Goal: Task Accomplishment & Management: Use online tool/utility

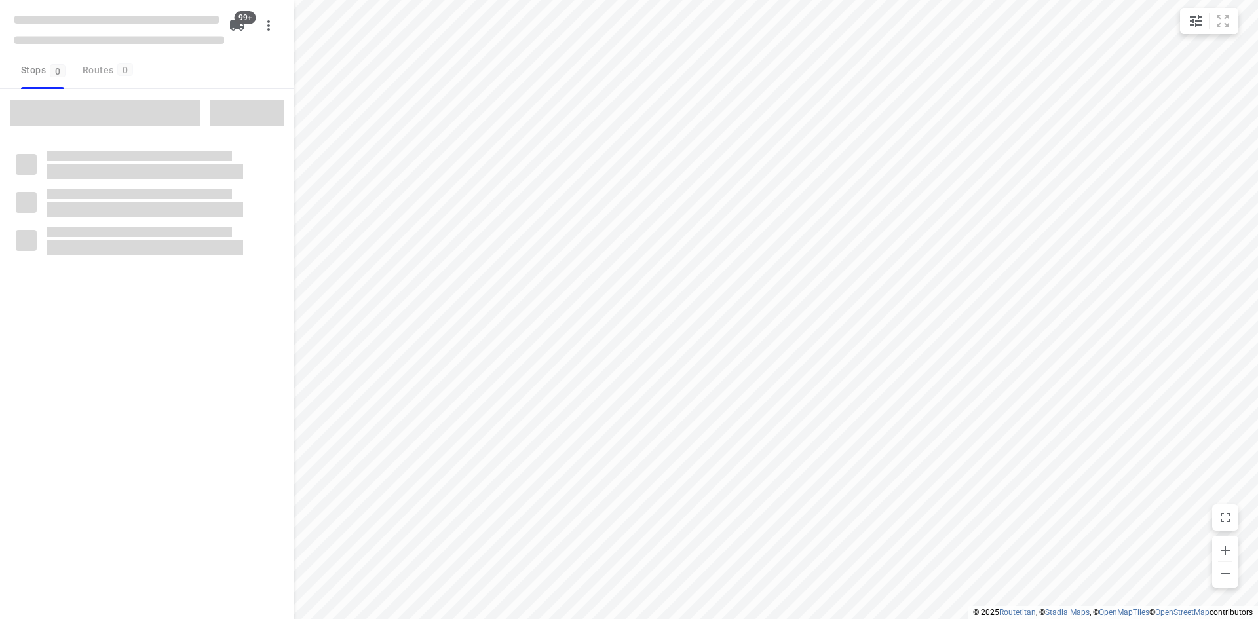
checkbox input "true"
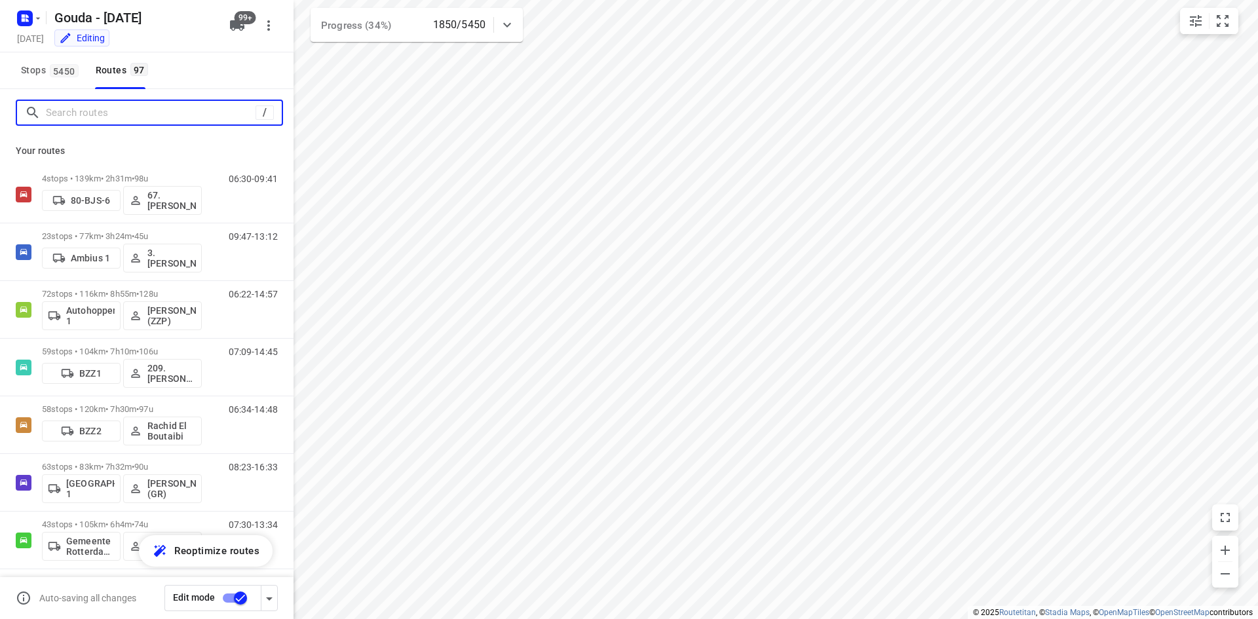
click at [176, 113] on input "Search routes" at bounding box center [151, 113] width 210 height 20
click at [60, 64] on span "5450" at bounding box center [64, 70] width 29 height 13
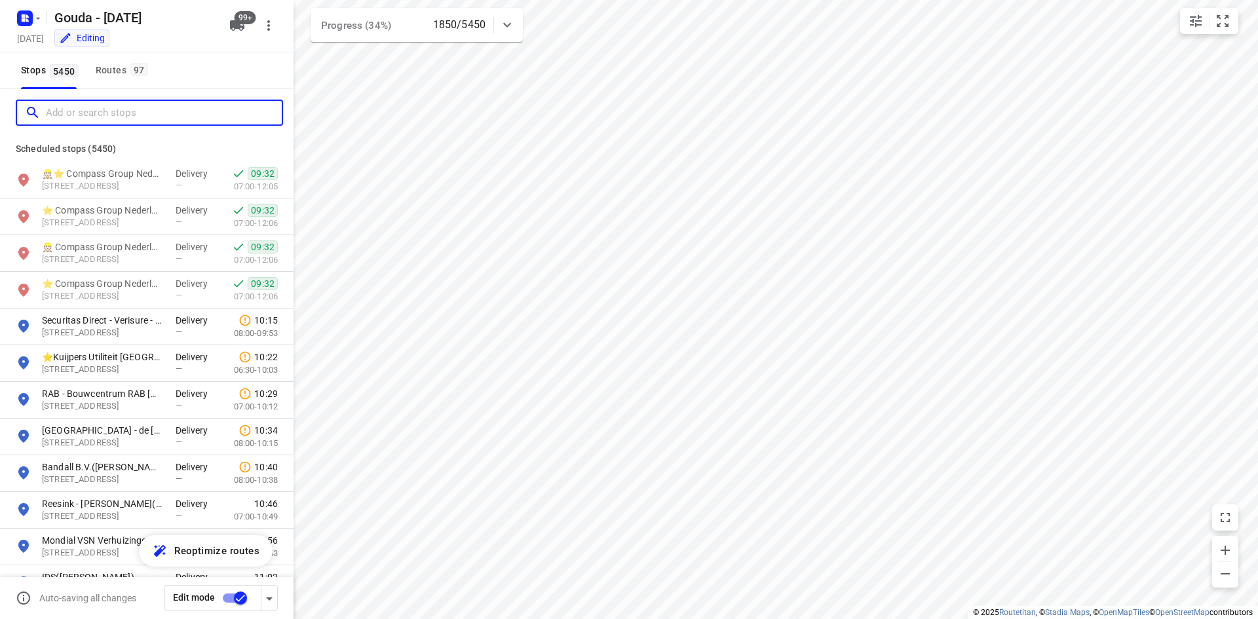
click at [105, 108] on input "Add or search stops" at bounding box center [164, 113] width 236 height 20
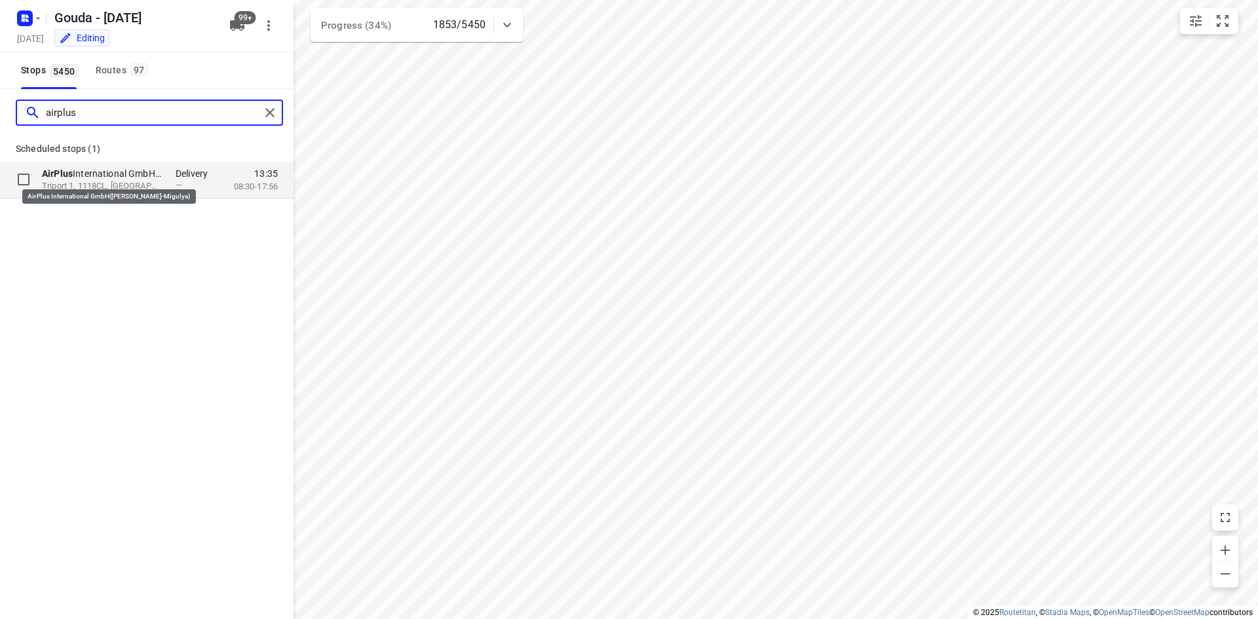
type input "airplus"
click at [134, 179] on p "AirPlus International GmbH([PERSON_NAME]-Migulya)" at bounding box center [102, 173] width 121 height 13
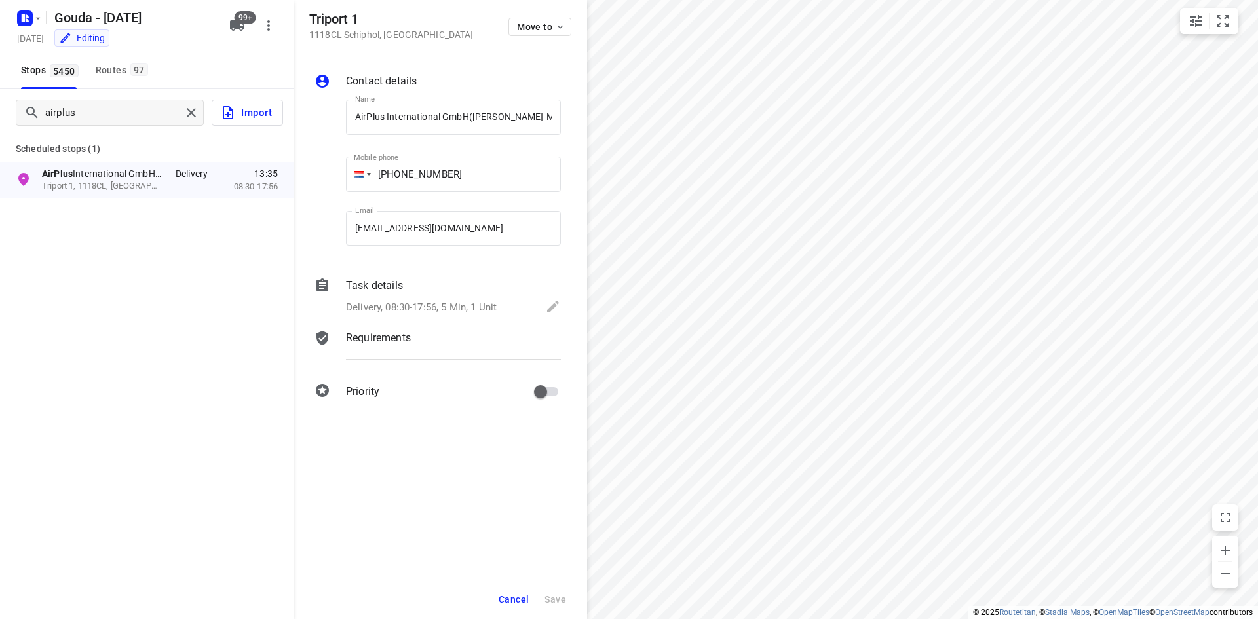
click at [515, 592] on button "Cancel" at bounding box center [513, 600] width 41 height 24
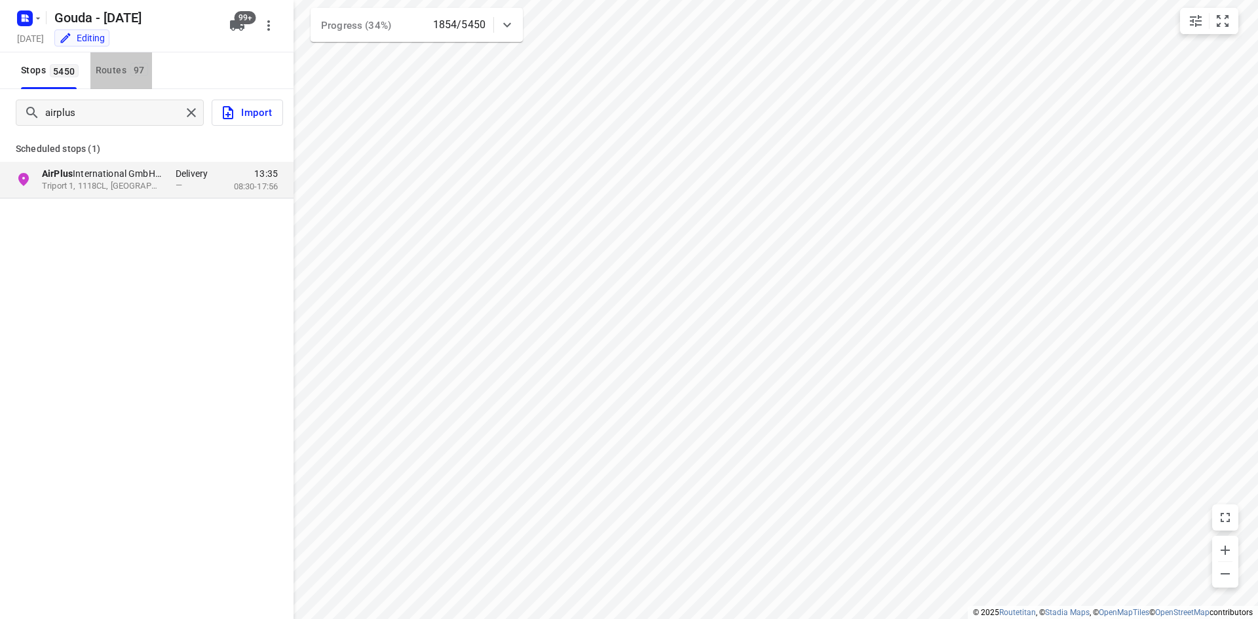
click at [108, 66] on div "Routes 97" at bounding box center [124, 70] width 56 height 16
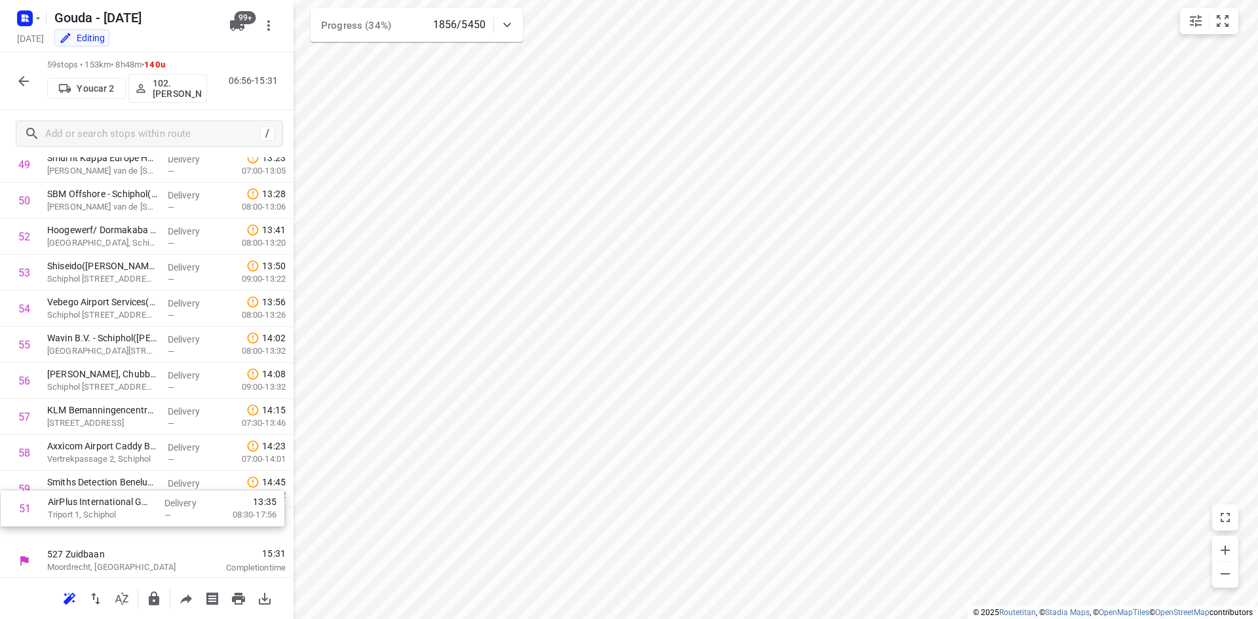
scroll to position [1807, 0]
drag, startPoint x: 116, startPoint y: 231, endPoint x: 117, endPoint y: 529, distance: 298.1
click at [19, 77] on icon "button" at bounding box center [24, 81] width 16 height 16
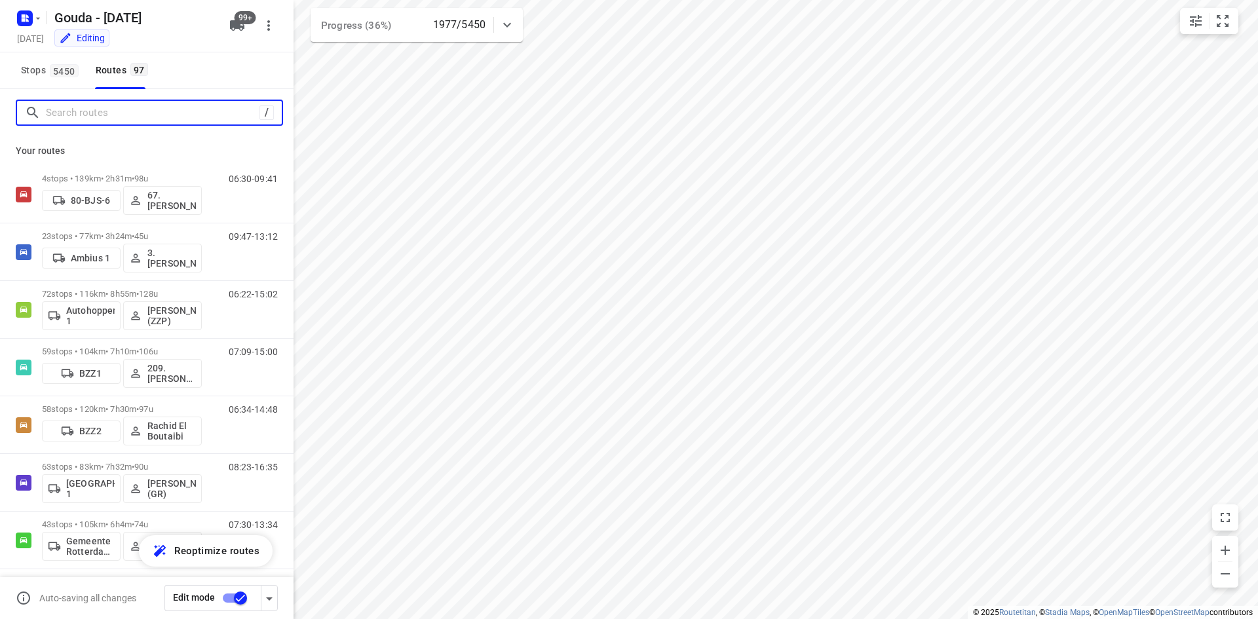
click at [78, 107] on input "Search routes" at bounding box center [153, 113] width 214 height 20
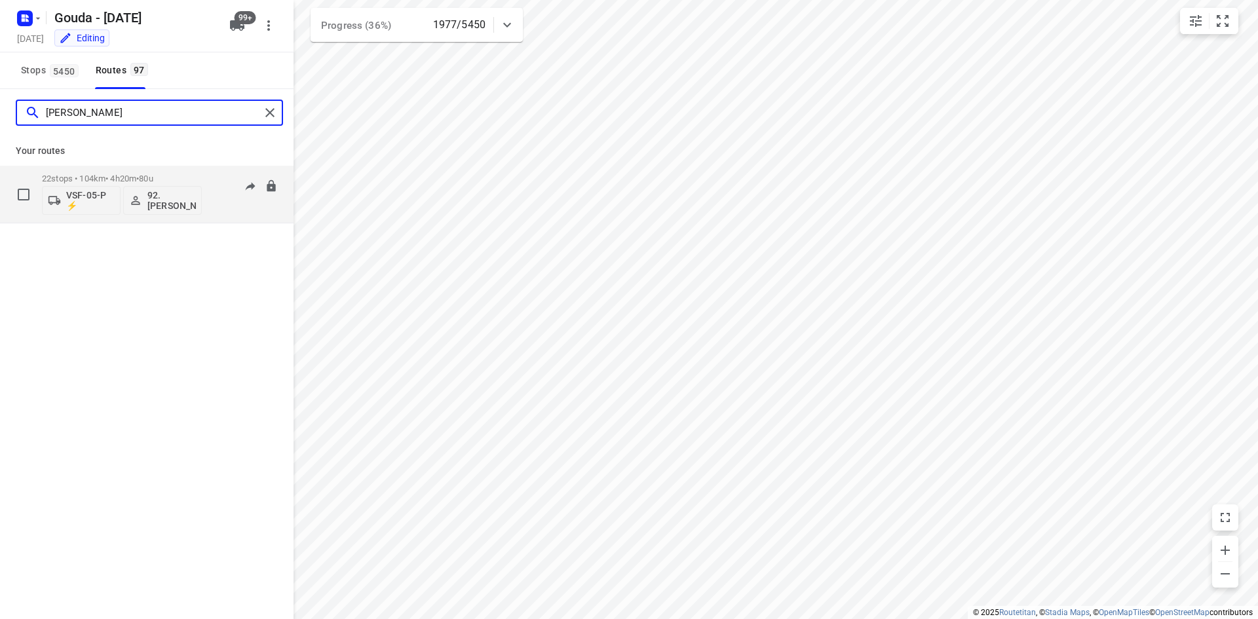
type input "[PERSON_NAME]"
click at [134, 174] on p "22 stops • 104km • 4h20m • 80u" at bounding box center [122, 179] width 160 height 10
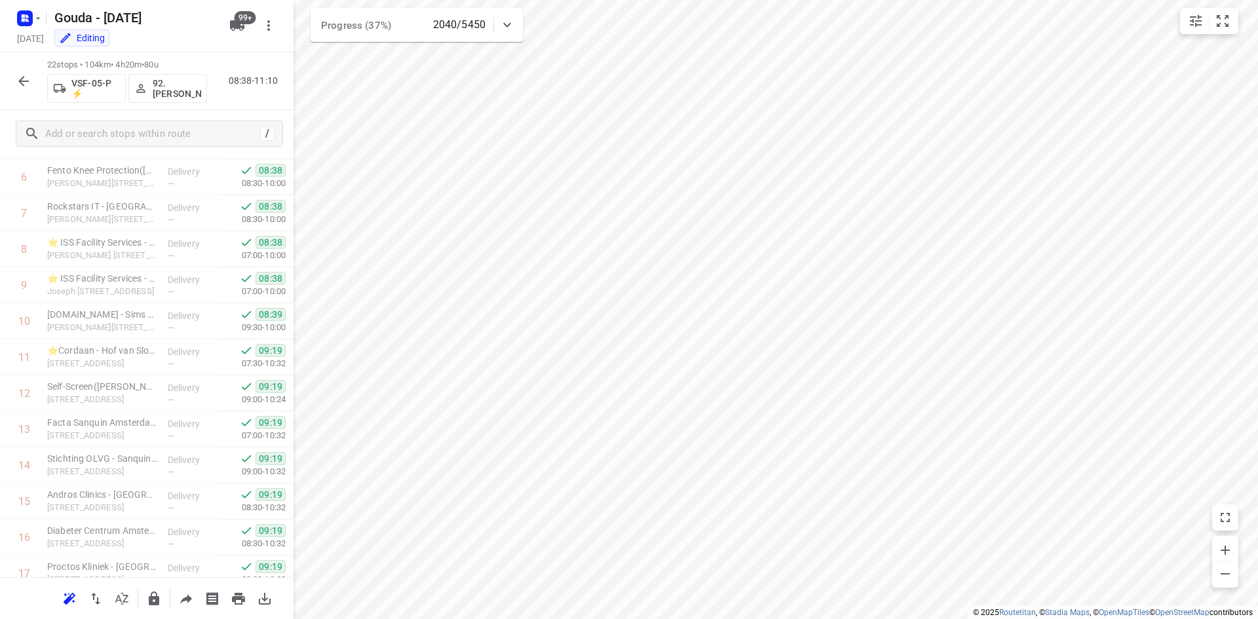
scroll to position [474, 0]
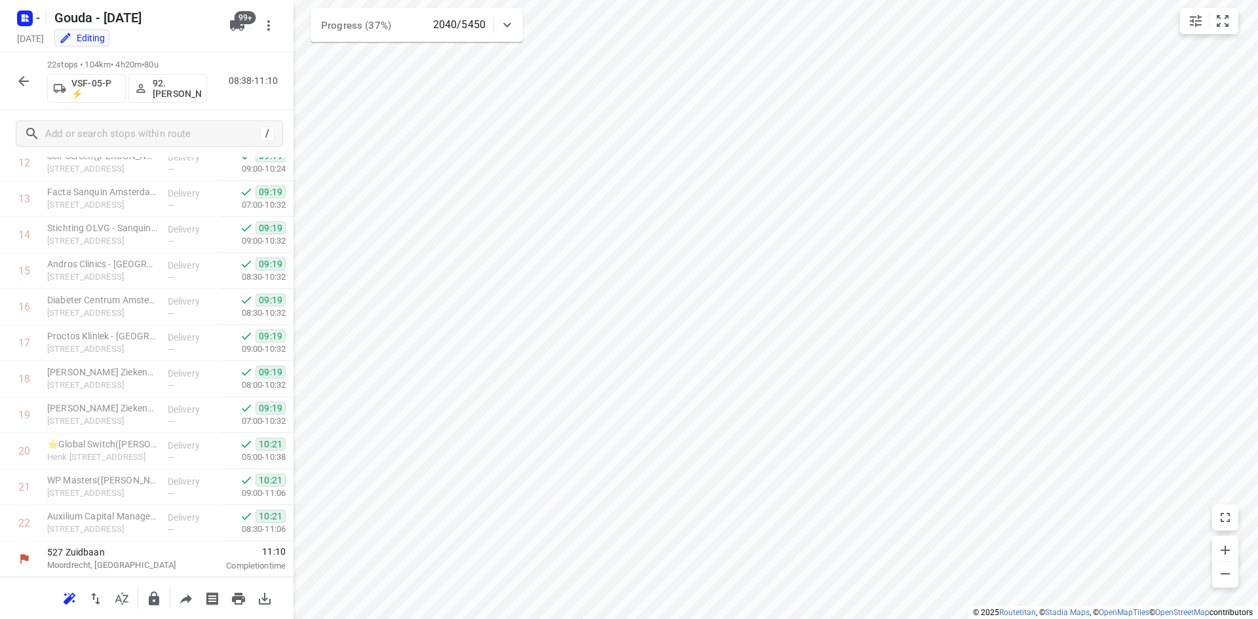
click at [31, 75] on icon "button" at bounding box center [24, 81] width 16 height 16
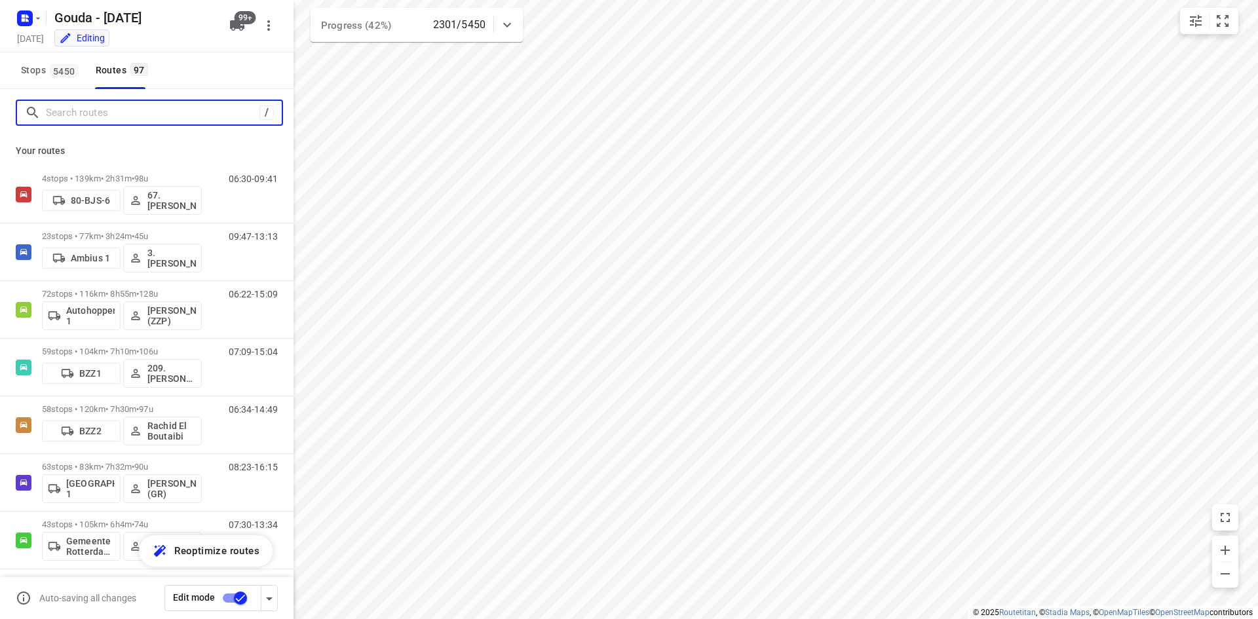
click at [137, 114] on input "Search routes" at bounding box center [153, 113] width 214 height 20
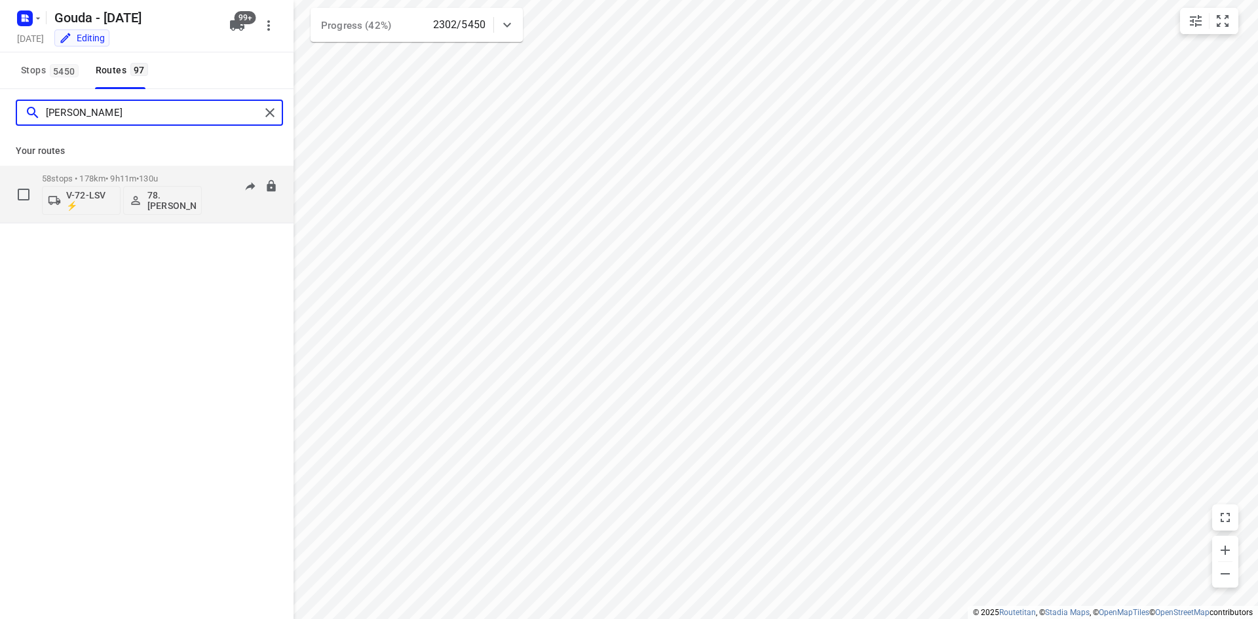
type input "[PERSON_NAME]"
click at [143, 169] on div "58 stops • 178km • 9h11m • 130u V-72-LSV ⚡ 78.[PERSON_NAME]" at bounding box center [122, 194] width 160 height 54
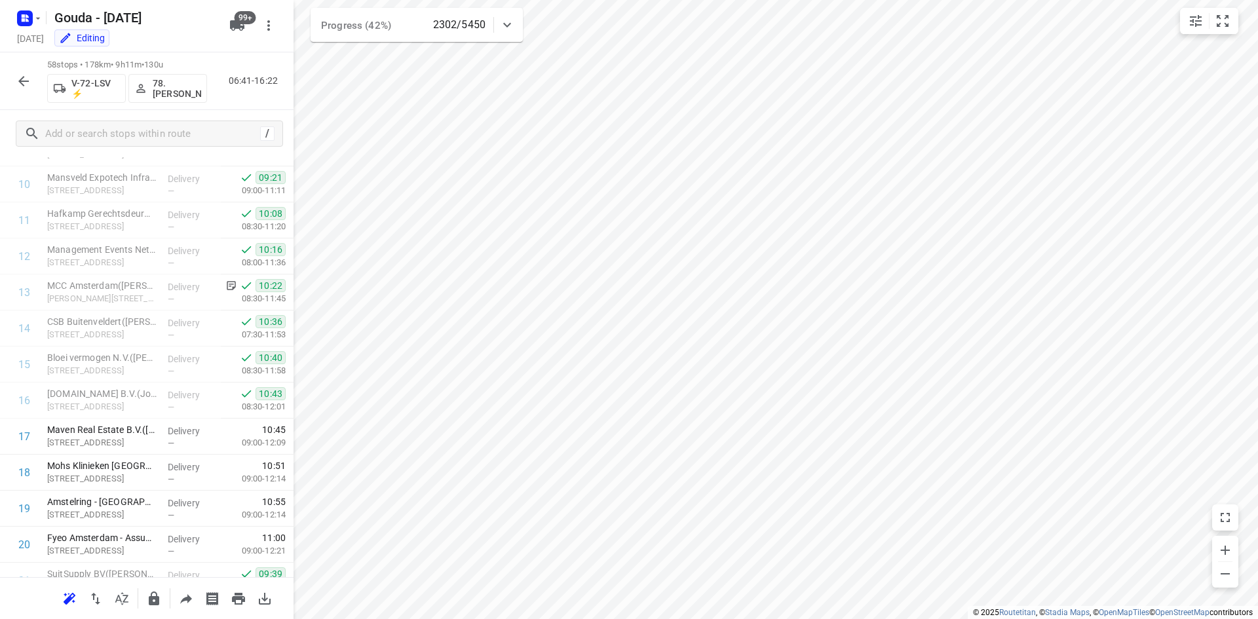
scroll to position [366, 0]
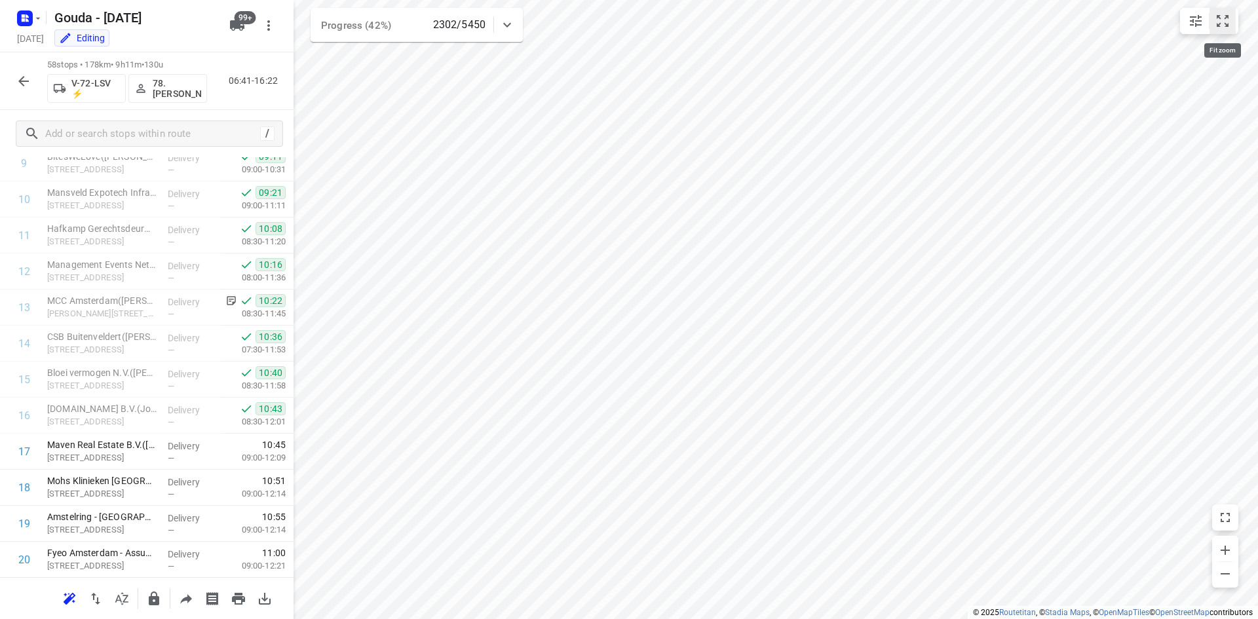
click at [1220, 21] on icon "small contained button group" at bounding box center [1223, 21] width 16 height 16
